Goal: Task Accomplishment & Management: Manage account settings

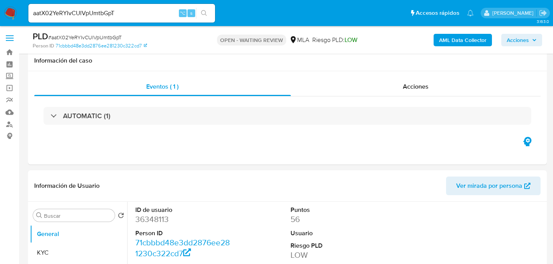
select select "10"
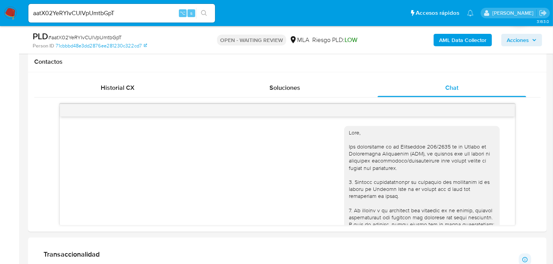
scroll to position [441, 0]
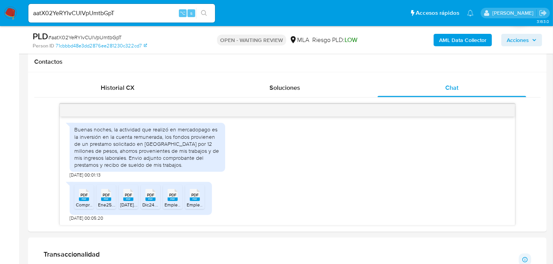
click at [105, 14] on input "aatX02YeRYIvCUlVpUmtbGpT" at bounding box center [121, 13] width 187 height 10
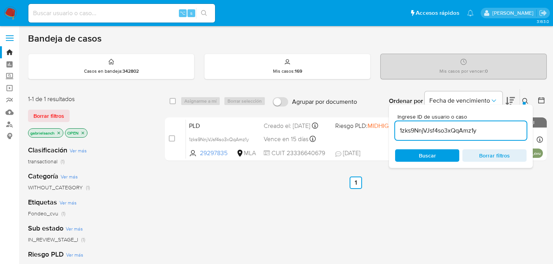
scroll to position [52, 0]
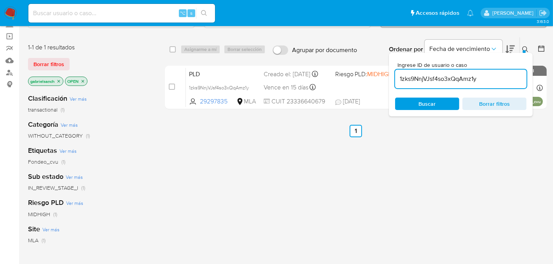
click at [426, 82] on input "1zks9NnjVJsf4so3xQqAmz1y" at bounding box center [460, 79] width 131 height 10
paste input "aatX02YeRYIvCUlVpUmtbGpT"
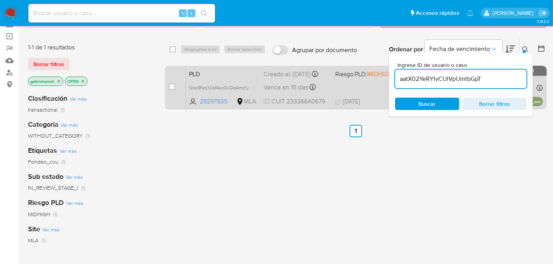
type input "aatX02YeRYIvCUlVpUmtbGpT"
click at [175, 87] on input "checkbox" at bounding box center [172, 87] width 6 height 6
checkbox input "true"
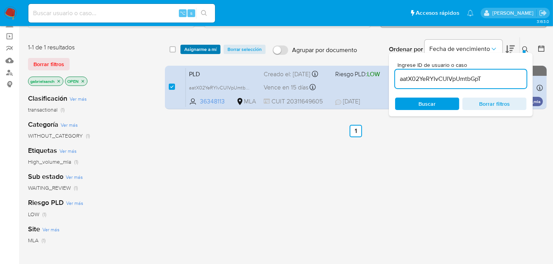
click at [196, 52] on span "Asignarme a mí" at bounding box center [200, 50] width 32 height 8
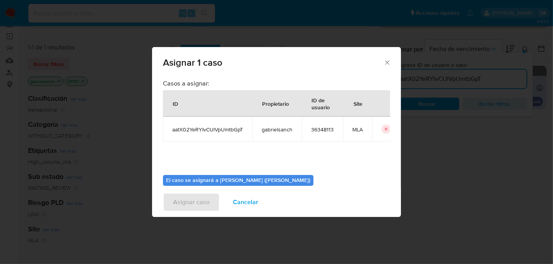
scroll to position [40, 0]
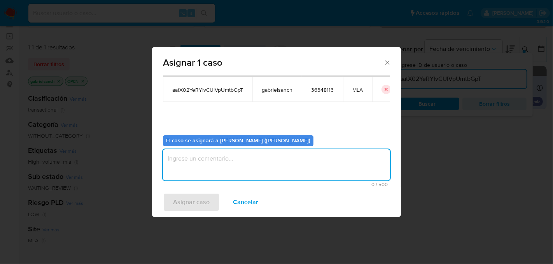
click at [213, 156] on textarea "assign-modal" at bounding box center [276, 164] width 227 height 31
type textarea "Análisis"
click at [201, 200] on span "Asignar caso" at bounding box center [191, 202] width 37 height 17
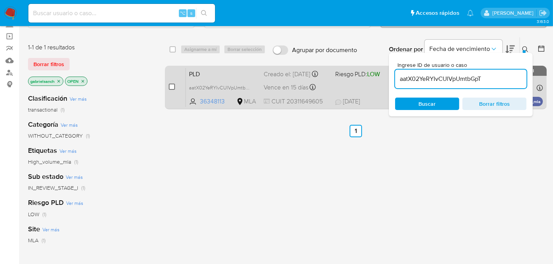
click at [172, 85] on input "checkbox" at bounding box center [172, 87] width 6 height 6
checkbox input "true"
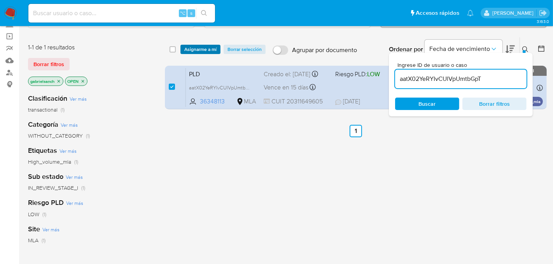
click at [195, 49] on span "Asignarme a mí" at bounding box center [200, 50] width 32 height 8
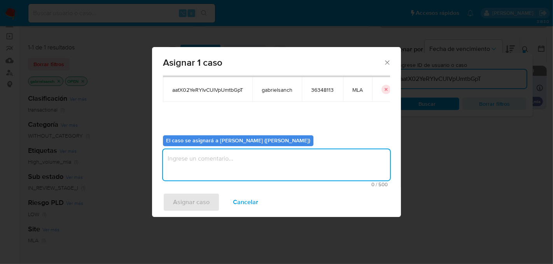
click at [211, 165] on textarea "assign-modal" at bounding box center [276, 164] width 227 height 31
type textarea "Análisis"
click at [195, 206] on span "Asignar caso" at bounding box center [191, 202] width 37 height 17
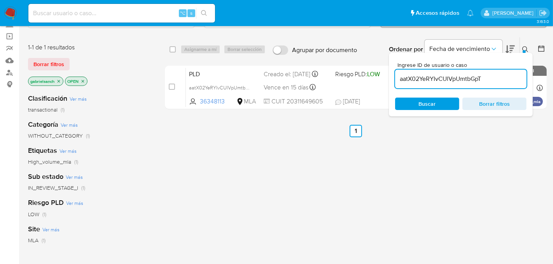
click at [432, 82] on input "aatX02YeRYIvCUlVpUmtbGpT" at bounding box center [460, 79] width 131 height 10
paste input "nAjFehynYiEh8pKH66yf56fQ"
type input "nAjFehynYiEh8pKH66yf56fQ"
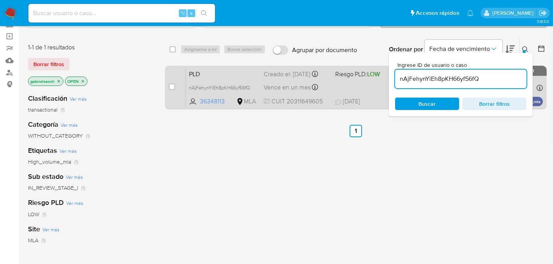
click at [168, 86] on div "case-item-checkbox No es posible asignar el caso PLD nAjFehynYiEh8pKH66yf56fQ 3…" at bounding box center [356, 88] width 382 height 44
click at [173, 88] on input "checkbox" at bounding box center [172, 87] width 6 height 6
checkbox input "true"
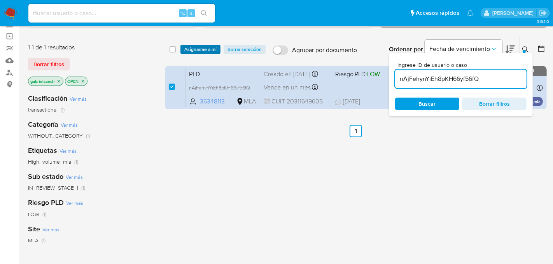
click at [193, 48] on span "Asignarme a mí" at bounding box center [200, 50] width 32 height 8
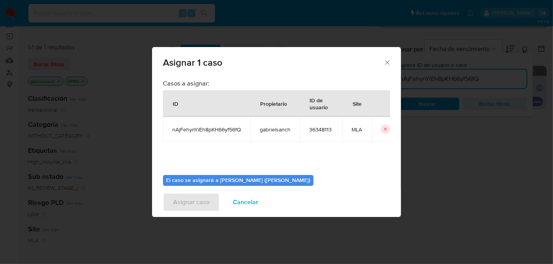
scroll to position [40, 0]
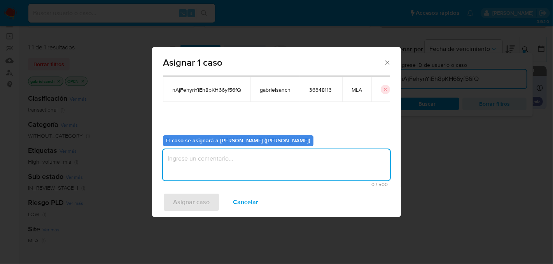
click at [208, 158] on textarea "assign-modal" at bounding box center [276, 164] width 227 height 31
type textarea "Análisis"
click at [202, 197] on span "Asignar caso" at bounding box center [191, 202] width 37 height 17
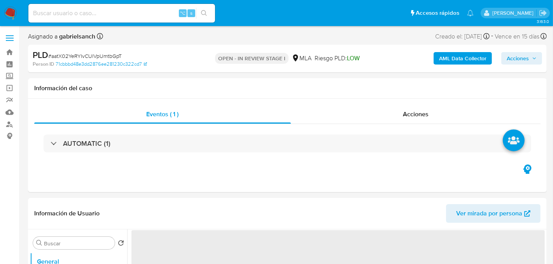
select select "10"
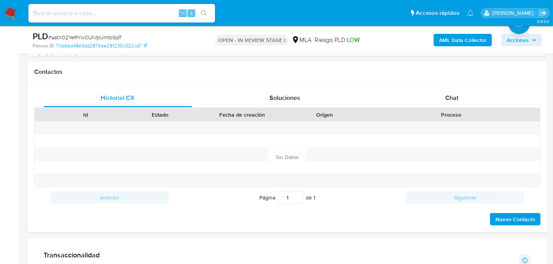
scroll to position [344, 0]
click at [402, 97] on div "Chat" at bounding box center [452, 98] width 149 height 19
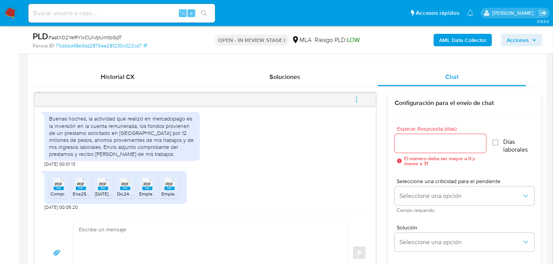
scroll to position [367, 0]
click at [210, 224] on textarea at bounding box center [208, 252] width 259 height 60
paste textarea "Hola, ¡Muchas gracias por tu respuesta! Confirmamos la recepción de la document…"
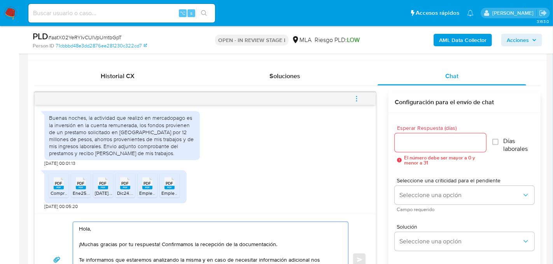
scroll to position [396, 0]
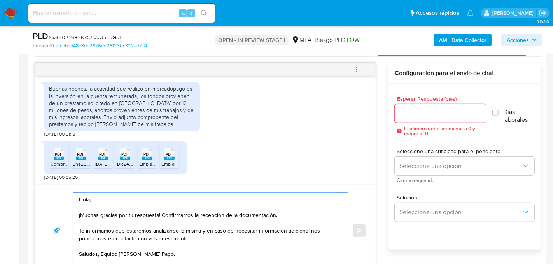
type textarea "Hola, ¡Muchas gracias por tu respuesta! Confirmamos la recepción de la document…"
click at [411, 112] on input "Esperar Respuesta (días)" at bounding box center [440, 114] width 91 height 10
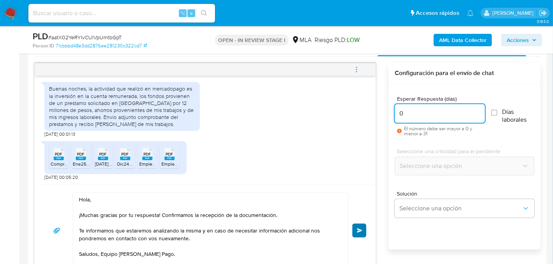
type input "0"
click at [361, 224] on button "Enviar" at bounding box center [359, 231] width 14 height 14
click at [361, 66] on button "menu-action" at bounding box center [357, 69] width 26 height 19
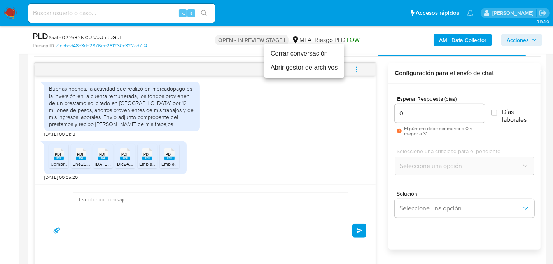
scroll to position [535, 0]
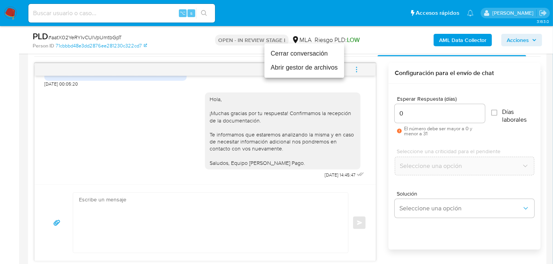
click at [303, 51] on li "Cerrar conversación" at bounding box center [304, 54] width 80 height 14
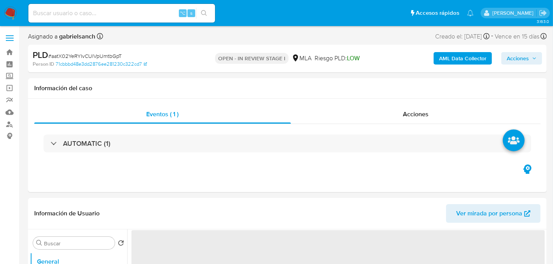
select select "10"
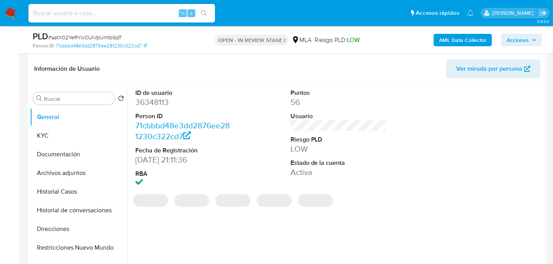
scroll to position [121, 0]
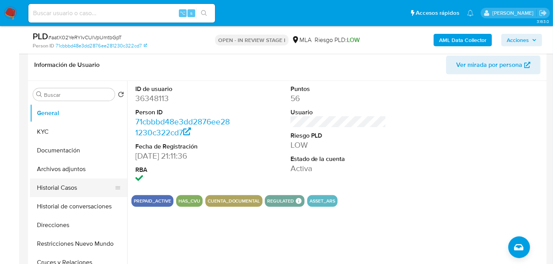
click at [61, 189] on button "Historial Casos" at bounding box center [75, 188] width 91 height 19
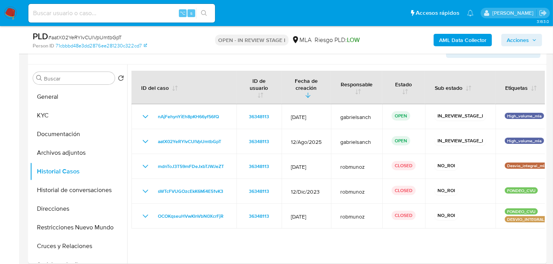
scroll to position [138, 0]
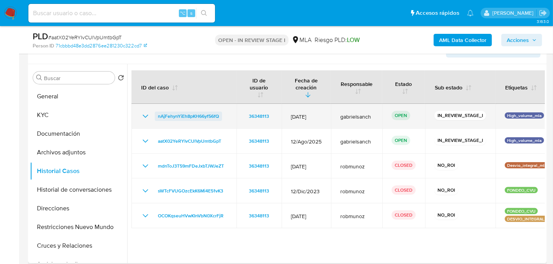
click at [182, 117] on span "nAjFehynYiEh8pKH66yf56fQ" at bounding box center [188, 116] width 61 height 9
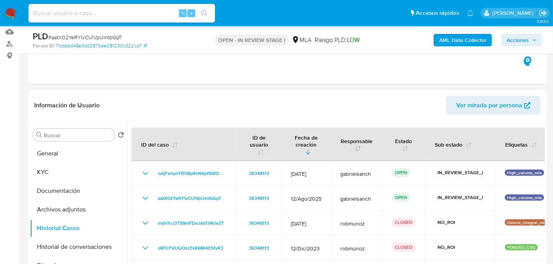
scroll to position [0, 0]
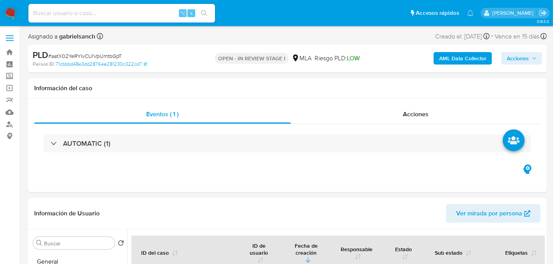
click at [529, 53] on span "Acciones" at bounding box center [518, 58] width 22 height 12
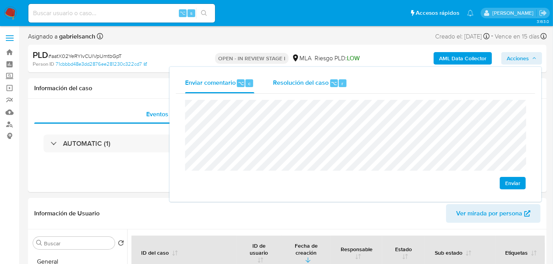
click at [315, 84] on span "Resolución del caso" at bounding box center [301, 83] width 56 height 9
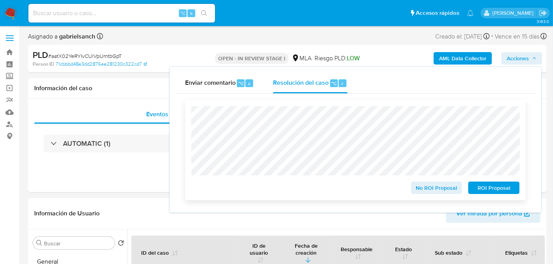
click at [430, 187] on span "No ROI Proposal" at bounding box center [437, 187] width 40 height 11
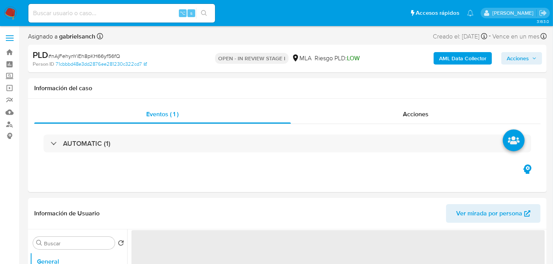
select select "10"
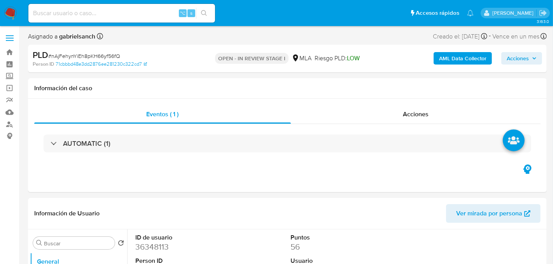
click at [452, 54] on b "AML Data Collector" at bounding box center [462, 58] width 47 height 12
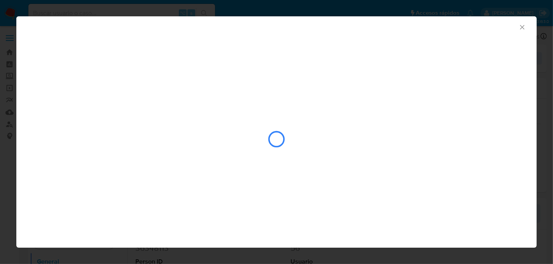
click at [522, 28] on icon "Cerrar ventana" at bounding box center [522, 27] width 4 height 4
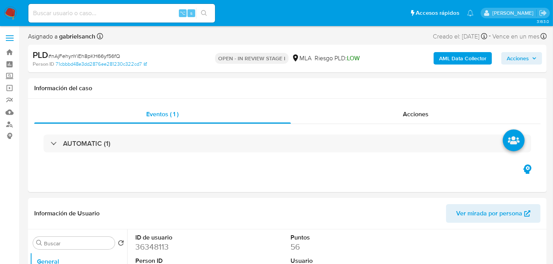
click at [456, 56] on b "AML Data Collector" at bounding box center [462, 58] width 47 height 12
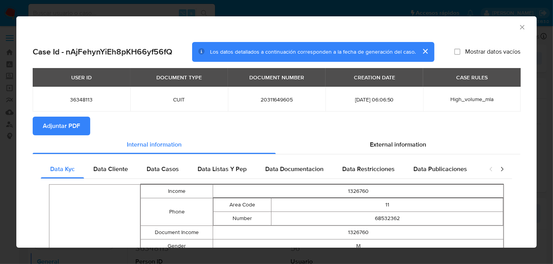
click at [63, 134] on span "Adjuntar PDF" at bounding box center [61, 125] width 37 height 17
click at [522, 28] on icon "Cerrar ventana" at bounding box center [522, 27] width 8 height 8
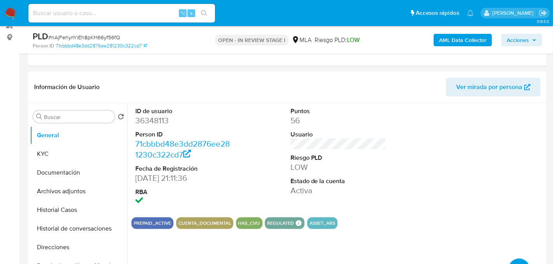
scroll to position [106, 0]
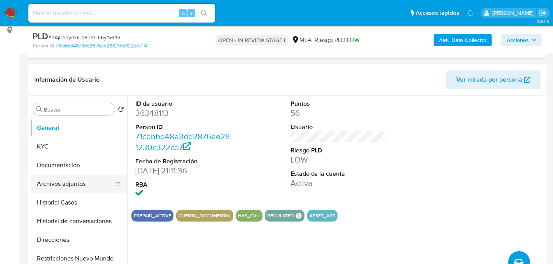
click at [72, 191] on button "Archivos adjuntos" at bounding box center [75, 184] width 91 height 19
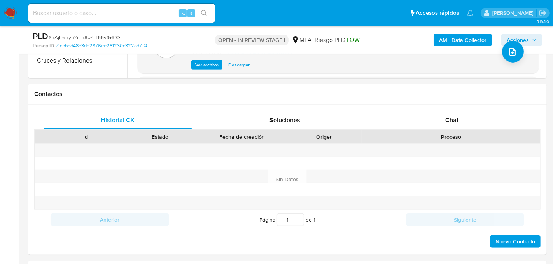
scroll to position [329, 0]
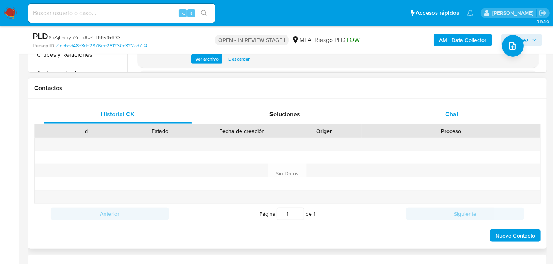
click at [459, 120] on div "Chat" at bounding box center [452, 114] width 149 height 19
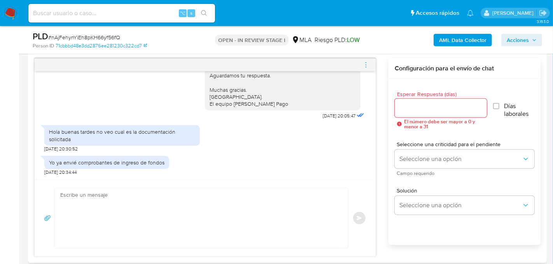
scroll to position [402, 0]
click at [161, 199] on textarea at bounding box center [199, 217] width 278 height 60
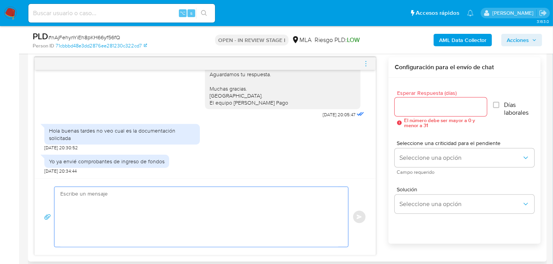
paste textarea "Hola, ¡Muchas gracias por tu respuesta! Confirmamos la recepción de la document…"
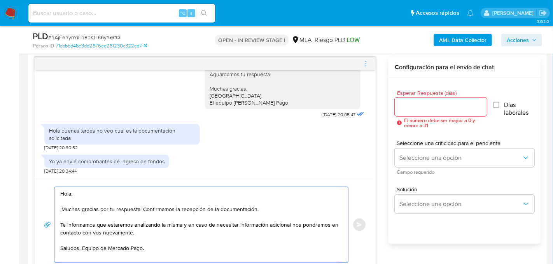
type textarea "Hola, ¡Muchas gracias por tu respuesta! Confirmamos la recepción de la document…"
click at [439, 107] on input "Esperar Respuesta (días)" at bounding box center [441, 107] width 92 height 10
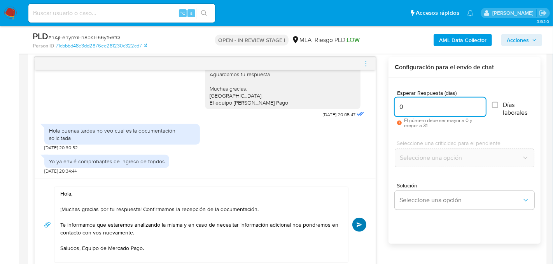
type input "0"
click at [356, 225] on button "Enviar" at bounding box center [359, 225] width 14 height 14
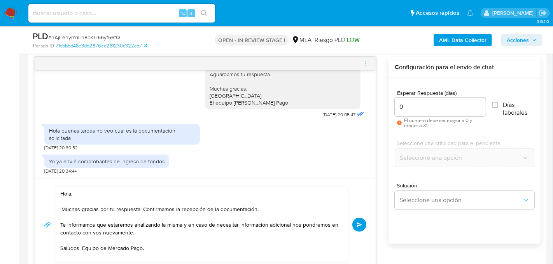
click at [366, 62] on icon "menu-action" at bounding box center [366, 63] width 7 height 7
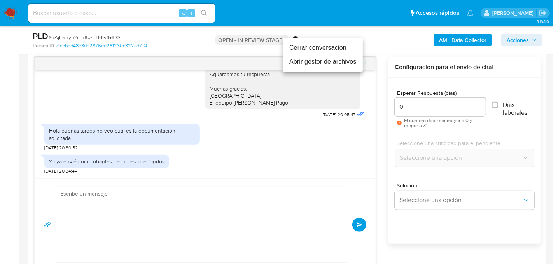
scroll to position [210, 0]
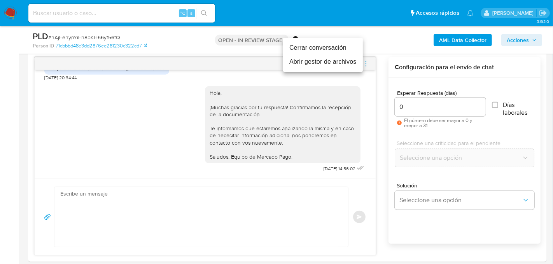
click at [322, 47] on li "Cerrar conversación" at bounding box center [323, 48] width 80 height 14
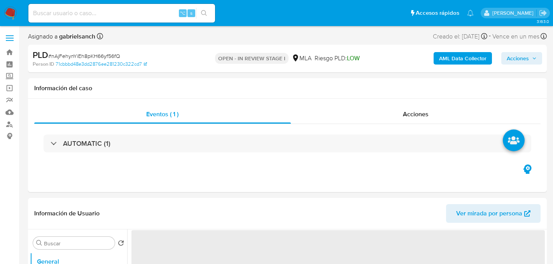
select select "10"
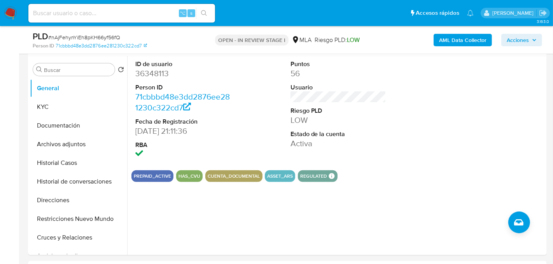
scroll to position [148, 0]
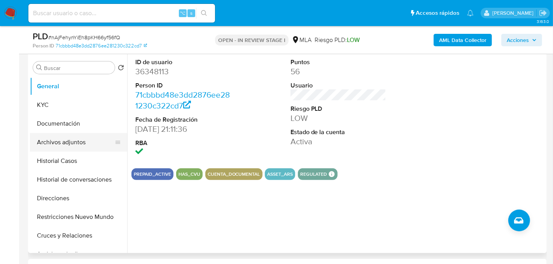
click at [68, 138] on button "Archivos adjuntos" at bounding box center [75, 142] width 91 height 19
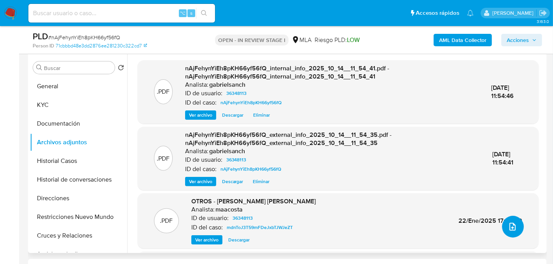
click at [508, 225] on icon "upload-file" at bounding box center [512, 226] width 9 height 9
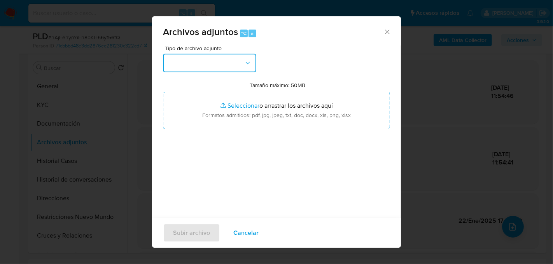
click at [204, 66] on button "button" at bounding box center [209, 63] width 93 height 19
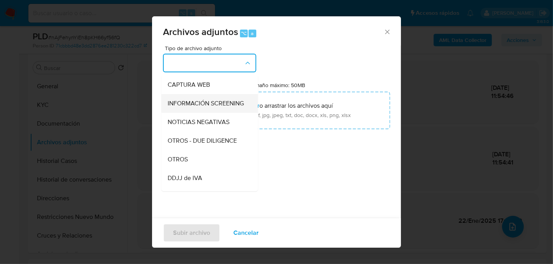
scroll to position [75, 0]
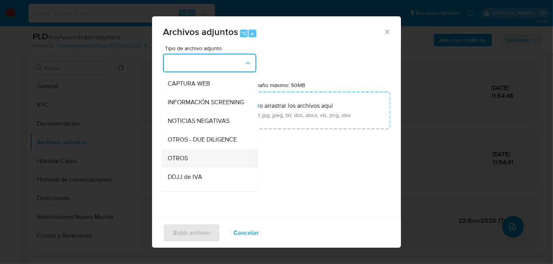
click at [189, 158] on div "OTROS" at bounding box center [207, 158] width 79 height 19
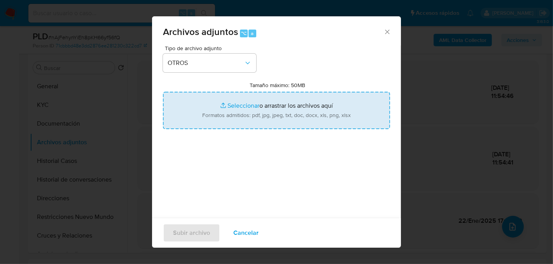
click at [246, 110] on input "Tamaño máximo: 50MB Seleccionar archivos" at bounding box center [276, 110] width 227 height 37
type input "C:\fakepath\Caselog nAjFehynYiEh8pKH66yf56fQ_2025_09_17_12_30_09.docx"
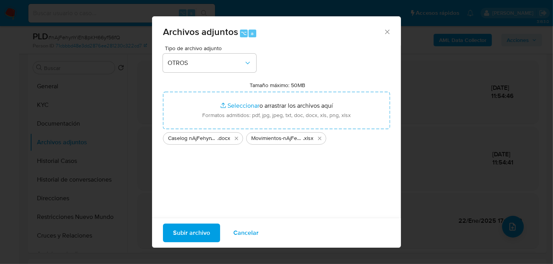
click at [203, 236] on span "Subir archivo" at bounding box center [191, 232] width 37 height 17
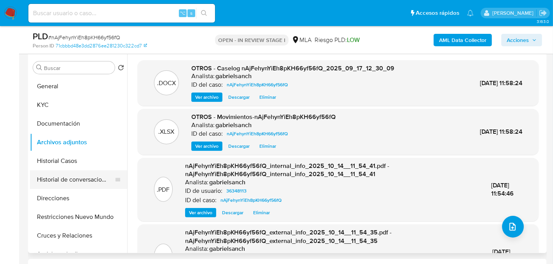
click at [51, 175] on button "Historial de conversaciones" at bounding box center [75, 179] width 91 height 19
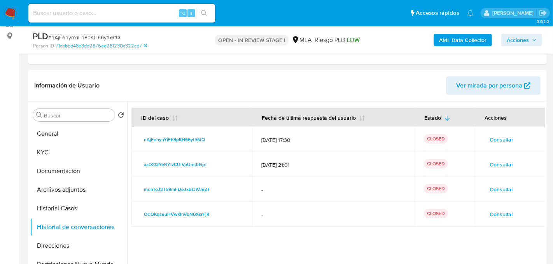
scroll to position [51, 0]
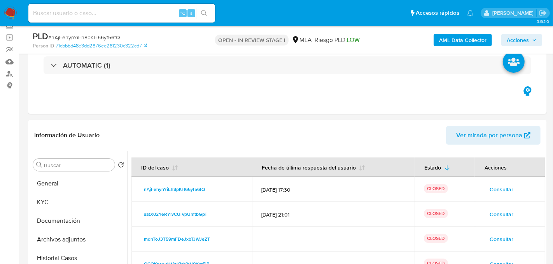
click at [525, 42] on span "Acciones" at bounding box center [518, 40] width 22 height 12
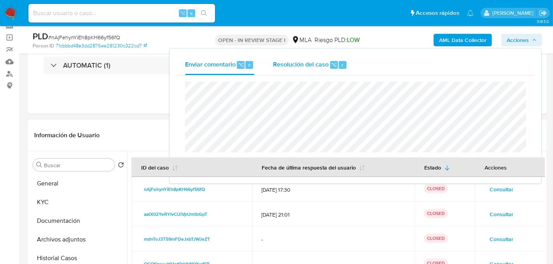
click at [335, 61] on span "⌥" at bounding box center [334, 64] width 6 height 7
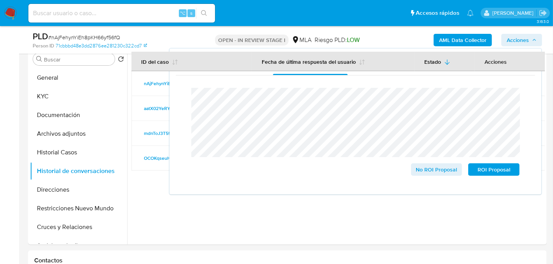
scroll to position [164, 0]
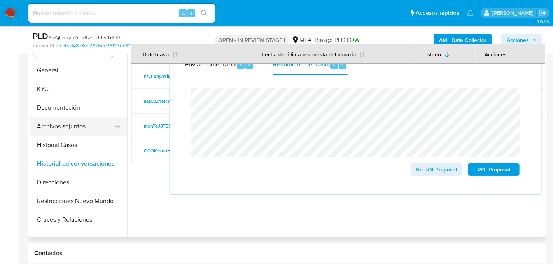
click at [70, 130] on button "Archivos adjuntos" at bounding box center [75, 126] width 91 height 19
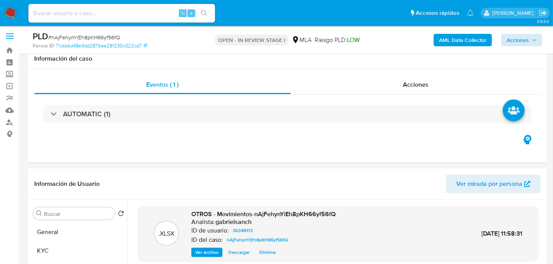
scroll to position [0, 0]
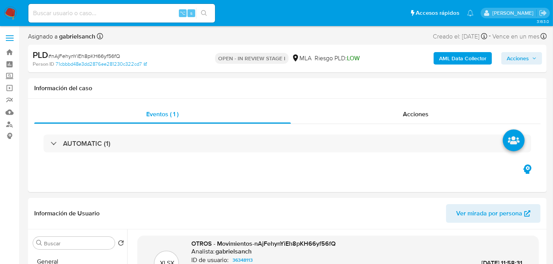
click at [530, 60] on span "Acciones" at bounding box center [522, 58] width 30 height 11
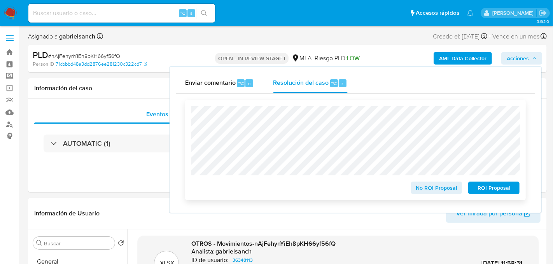
click at [452, 191] on span "No ROI Proposal" at bounding box center [437, 187] width 40 height 11
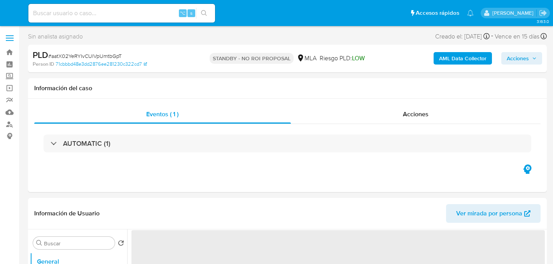
select select "10"
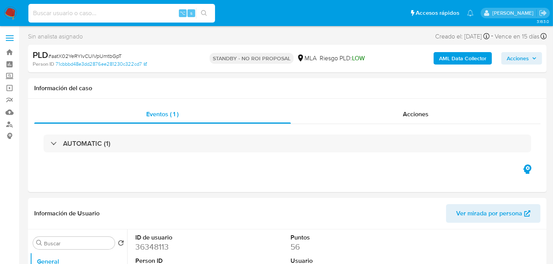
click at [115, 12] on input at bounding box center [121, 13] width 187 height 10
paste input "zA6uurYjsghh9BfCmVQrwE2K"
type input "zA6uurYjsghh9BfCmVQrwE2K"
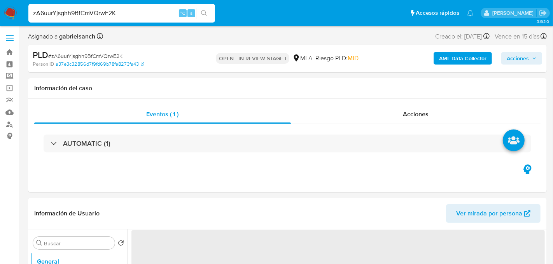
select select "10"
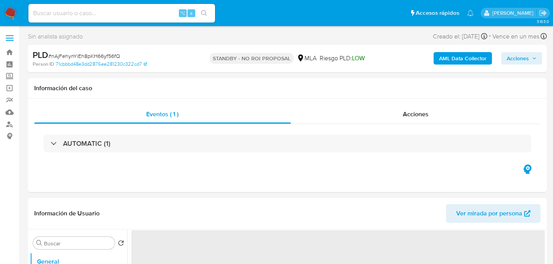
select select "10"
